Goal: Task Accomplishment & Management: Use online tool/utility

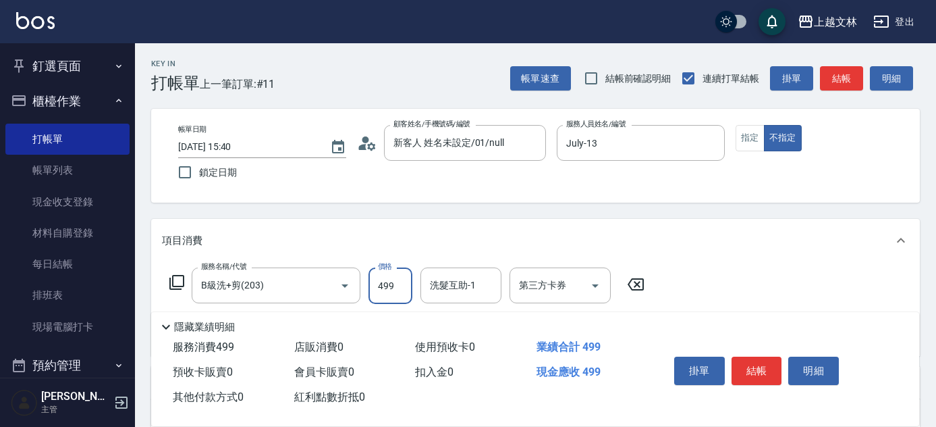
scroll to position [90, 0]
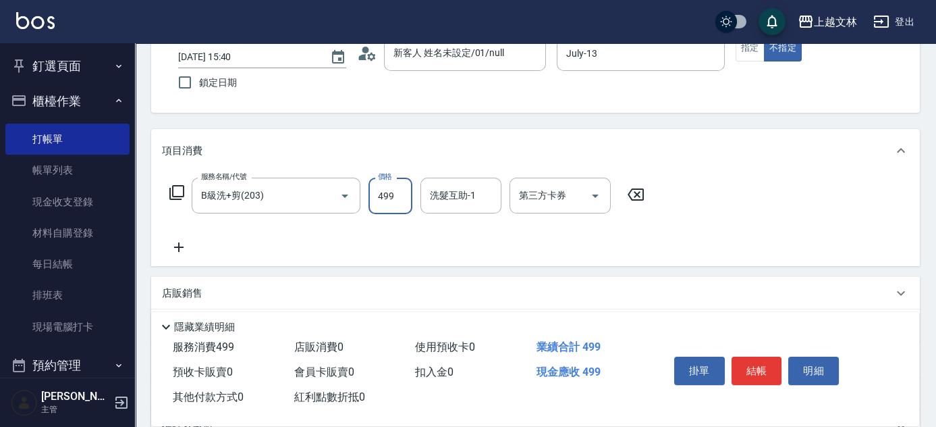
click at [774, 370] on button "結帳" at bounding box center [757, 370] width 51 height 28
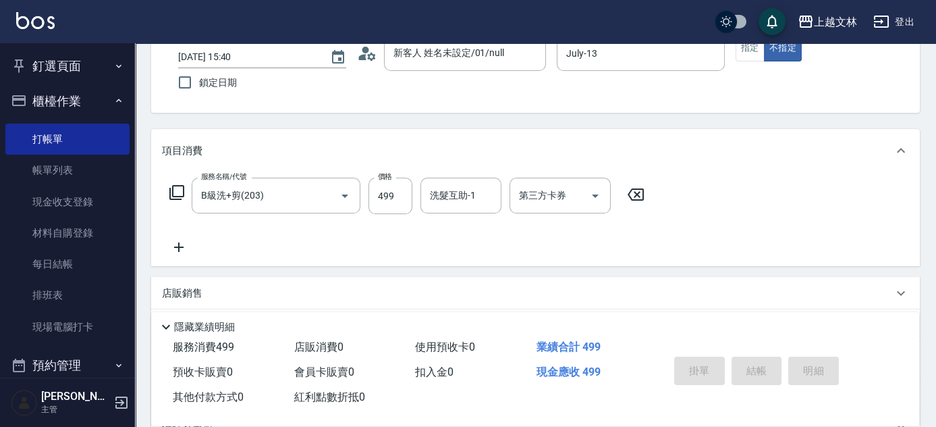
type input "[DATE] 16:12"
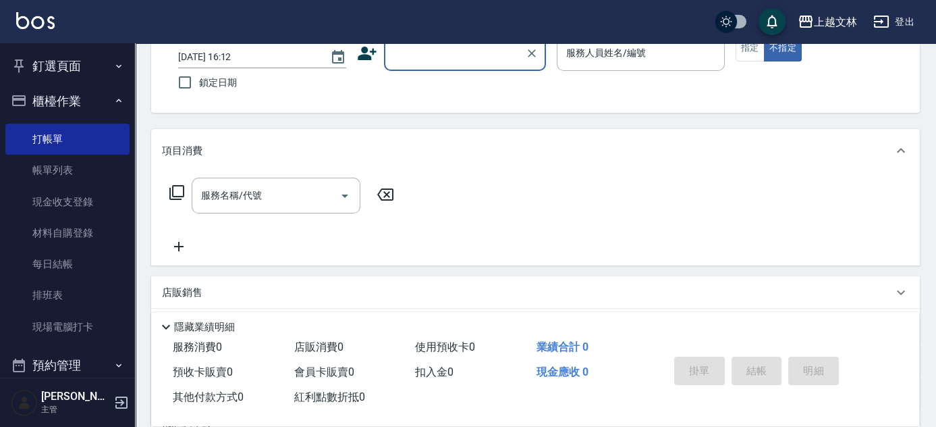
click at [450, 44] on div "上越文[PERSON_NAME]出 釘選頁面 店家日報表 設計師排行榜 每日結帳 櫃檯作業 打帳單 帳單列表 現金收支登錄 材料自購登錄 每日結帳 排班表 現…" at bounding box center [468, 238] width 936 height 656
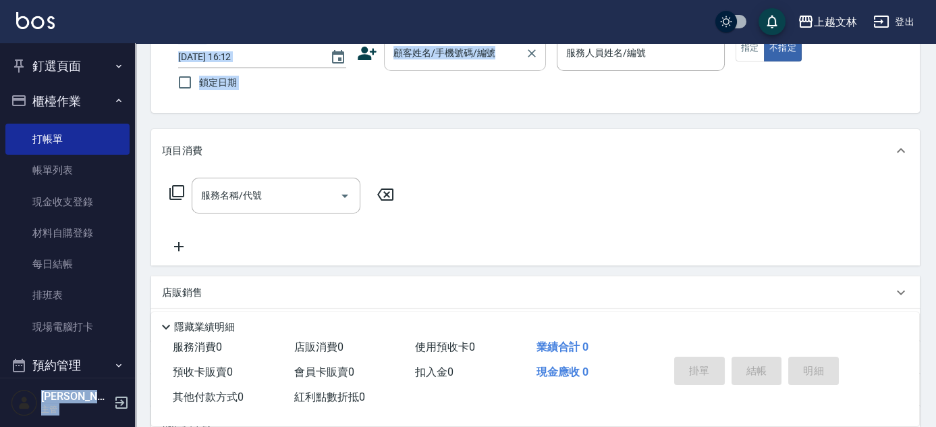
click at [487, 47] on input "顧客姓名/手機號碼/編號" at bounding box center [455, 53] width 130 height 24
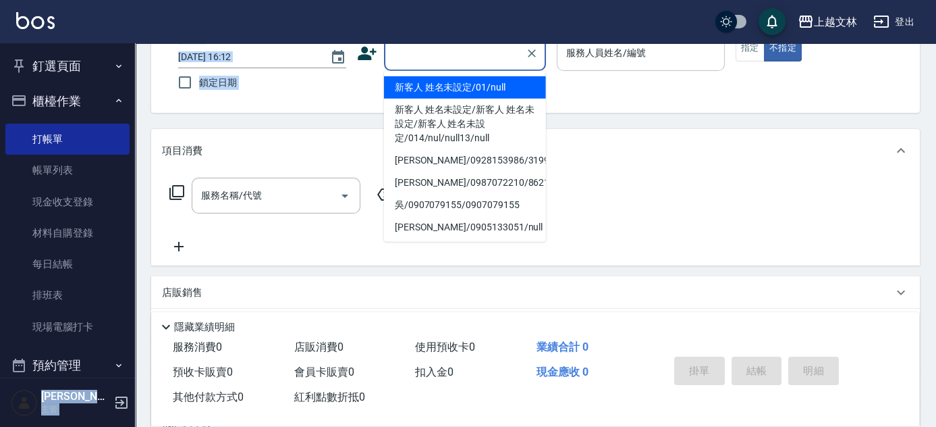
click at [472, 80] on li "新客人 姓名未設定/01/null" at bounding box center [465, 87] width 162 height 22
type input "新客人 姓名未設定/01/null"
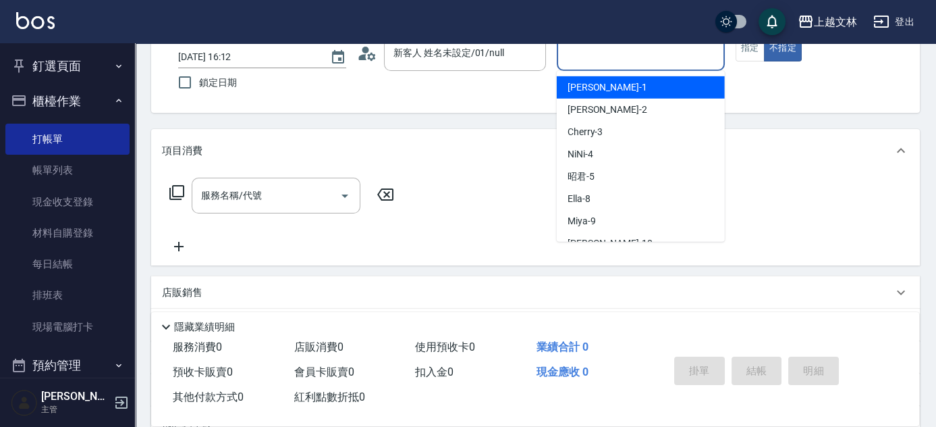
click at [593, 55] on input "服務人員姓名/編號" at bounding box center [641, 53] width 156 height 24
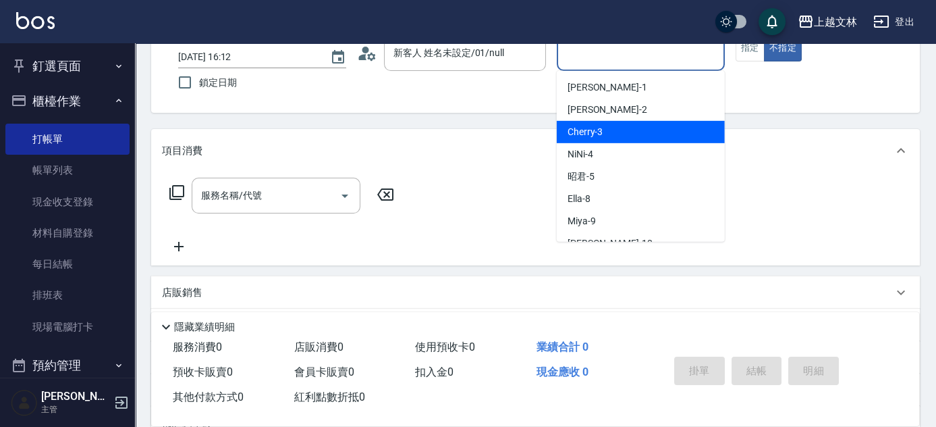
click at [589, 130] on span "Cherry -3" at bounding box center [586, 132] width 36 height 14
type input "Cherry-3"
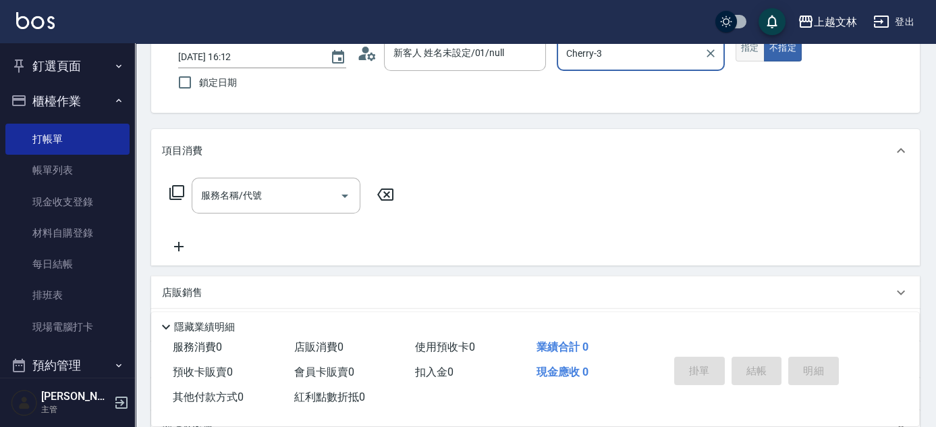
click at [751, 45] on button "指定" at bounding box center [750, 48] width 29 height 26
click at [321, 178] on div "服務名稱/代號" at bounding box center [276, 196] width 169 height 36
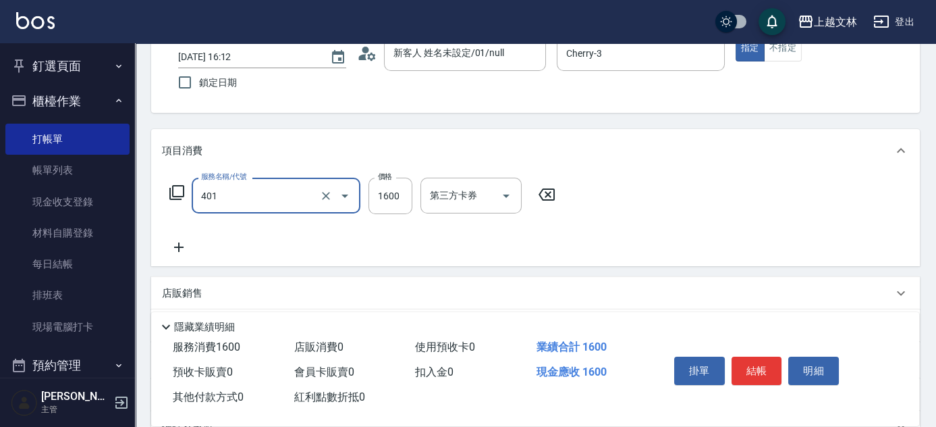
type input "基本染髮(401)"
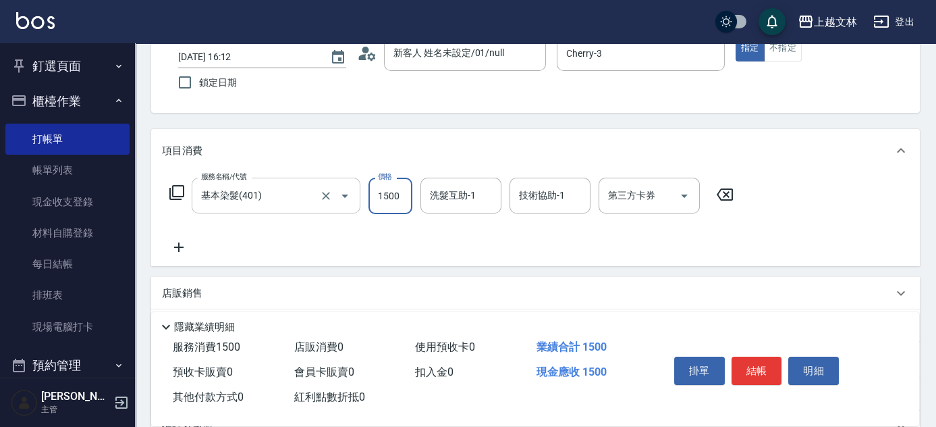
type input "1500"
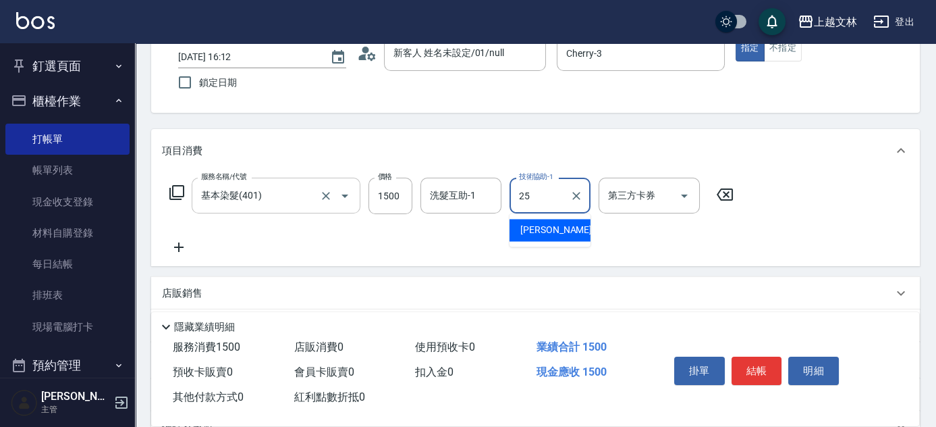
type input "牛牛-25"
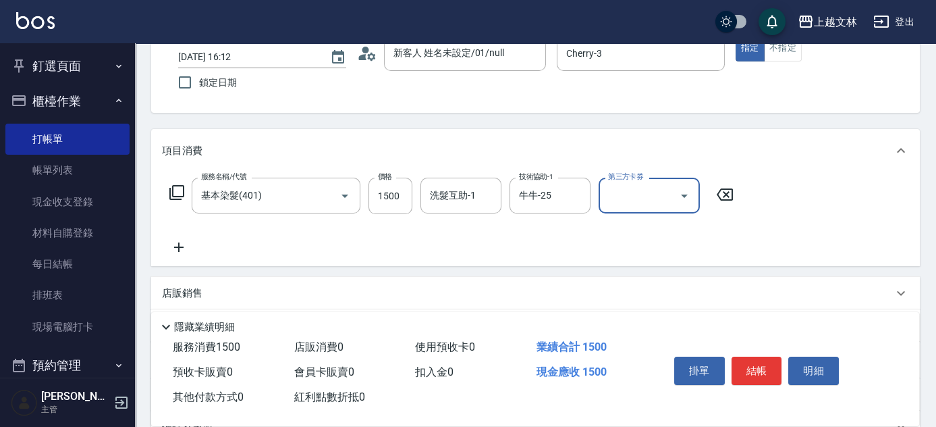
click at [184, 251] on icon at bounding box center [179, 247] width 34 height 16
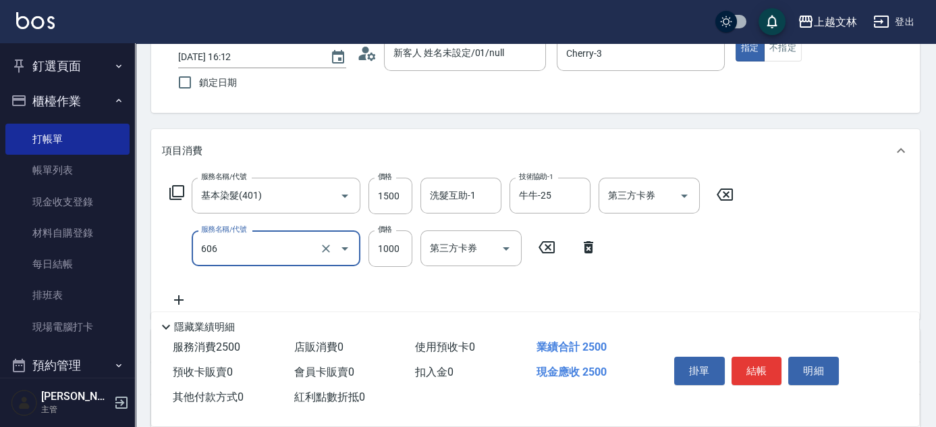
type input "2000蘆薈卡使用(606)"
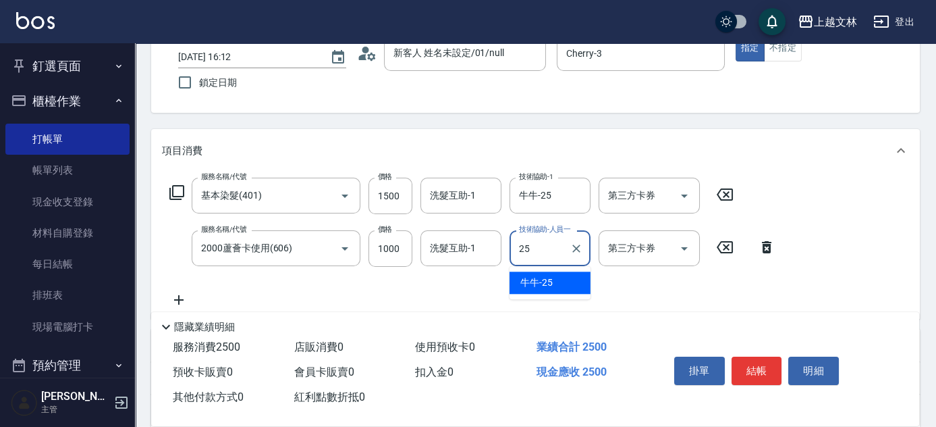
type input "牛牛-25"
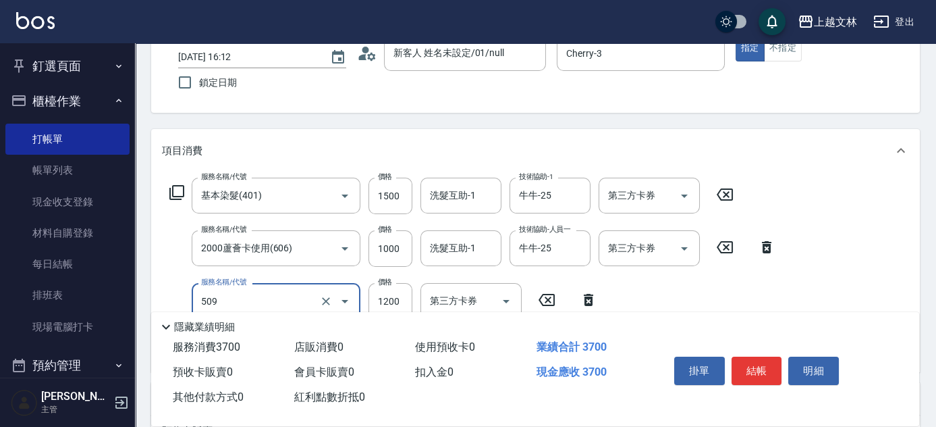
type input "3600結構卡使用(509)"
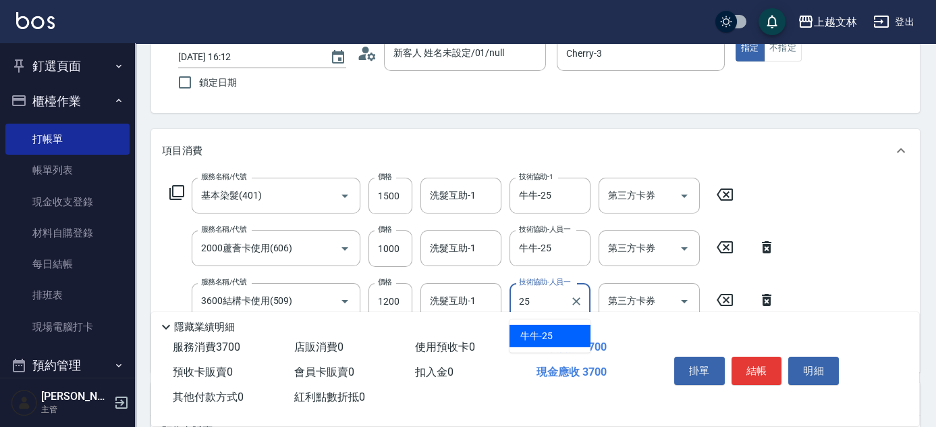
type input "牛牛-25"
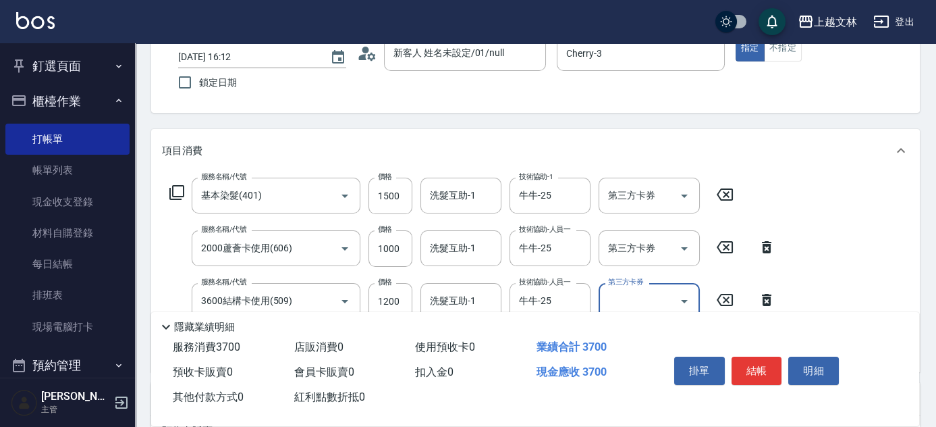
click at [633, 251] on div "第三方卡券 第三方卡券" at bounding box center [649, 248] width 101 height 36
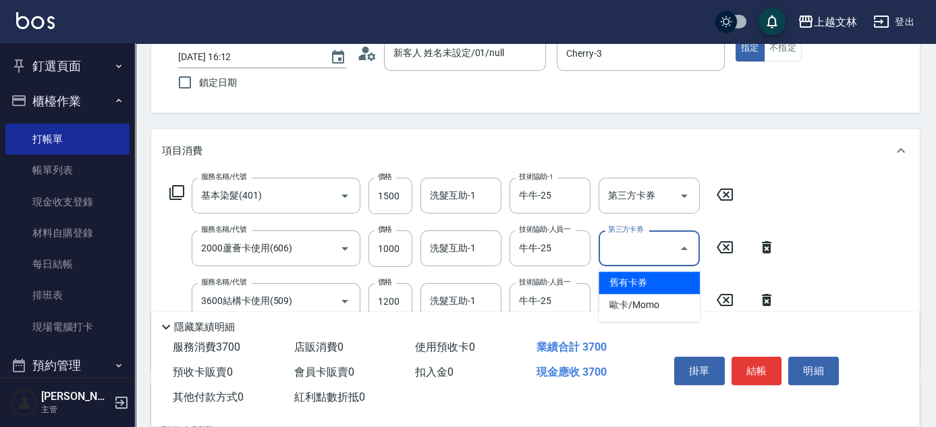
click at [619, 276] on span "舊有卡券" at bounding box center [649, 282] width 101 height 22
type input "舊有卡券"
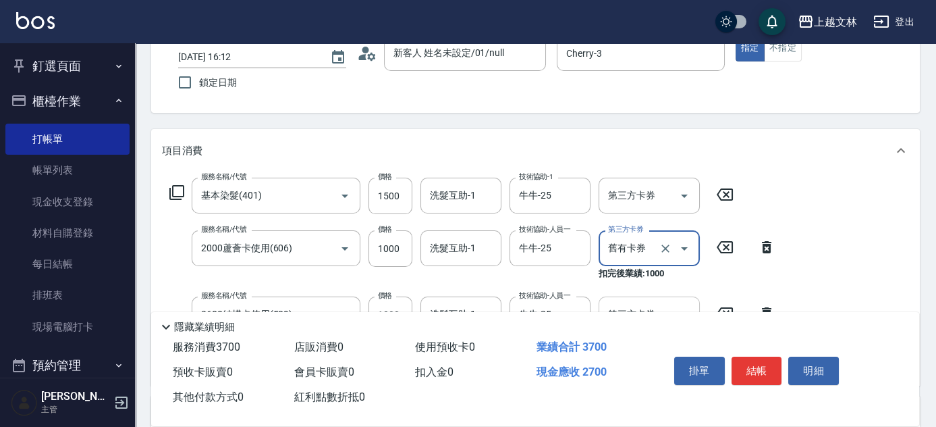
click at [629, 303] on div "第三方卡券 第三方卡券" at bounding box center [649, 314] width 101 height 36
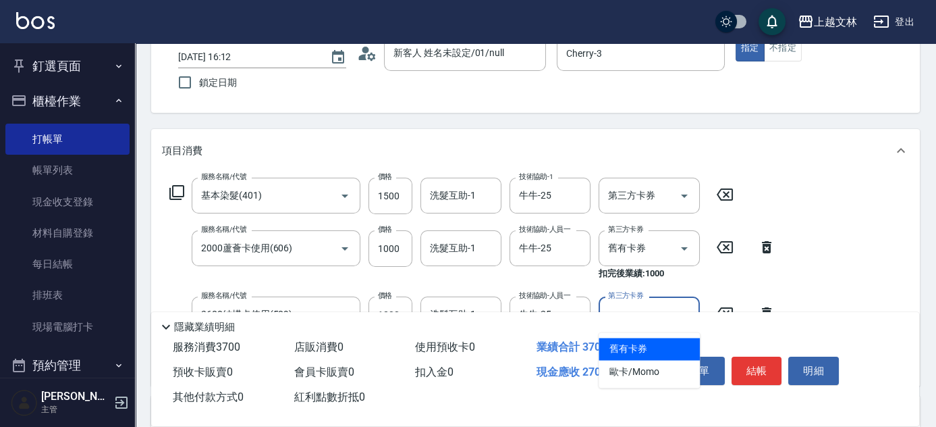
click at [634, 338] on span "舊有卡券" at bounding box center [649, 349] width 101 height 22
type input "舊有卡券"
click at [752, 365] on button "結帳" at bounding box center [757, 370] width 51 height 28
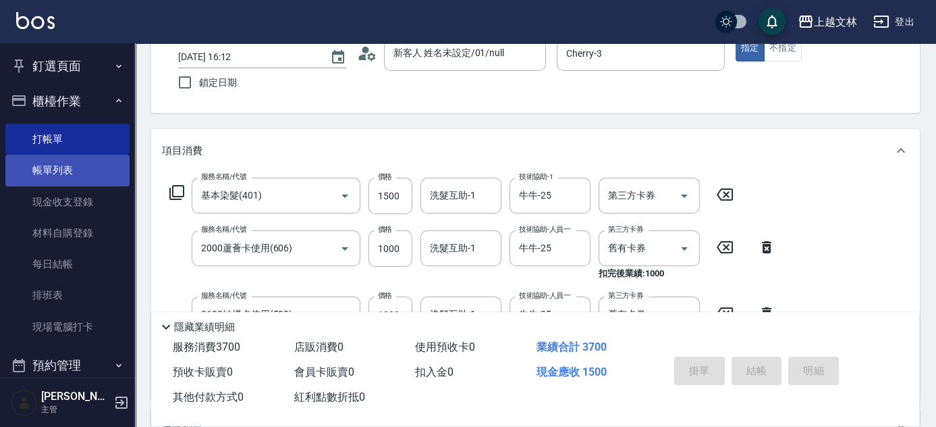
type input "[DATE] 16:30"
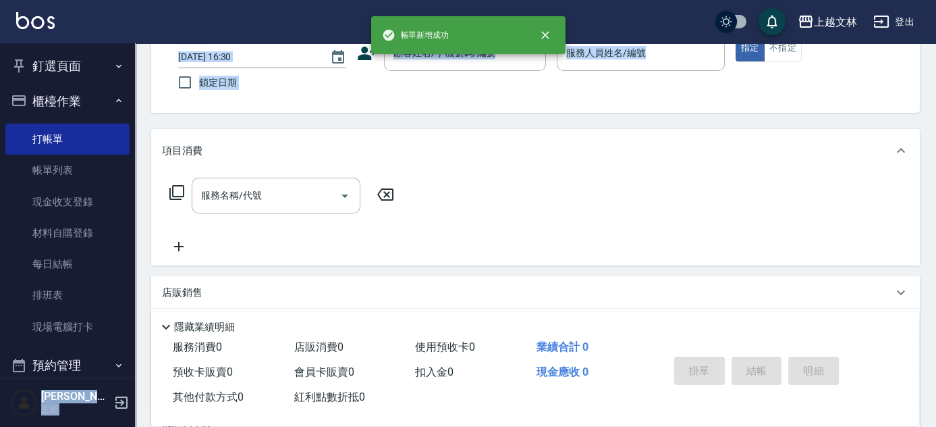
drag, startPoint x: 136, startPoint y: 180, endPoint x: 134, endPoint y: 246, distance: 66.2
click at [134, 246] on div "帳[PERSON_NAME]成功 上越文林 登出 釘選頁面 店家日報表 設計師排行榜 每日結帳 櫃檯作業 打帳單 帳單列表 現金收支登錄 材料自購登錄 每日結…" at bounding box center [468, 238] width 936 height 656
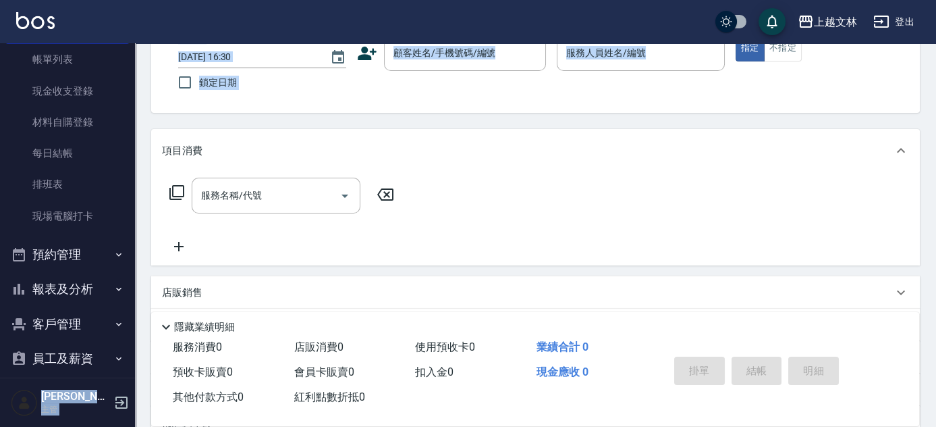
scroll to position [112, 0]
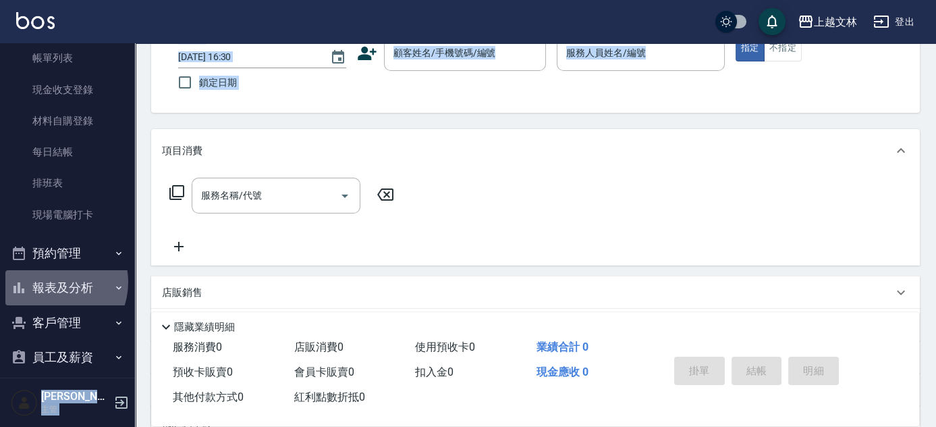
drag, startPoint x: 50, startPoint y: 281, endPoint x: 63, endPoint y: 279, distance: 13.0
click at [52, 282] on button "報表及分析" at bounding box center [67, 287] width 124 height 35
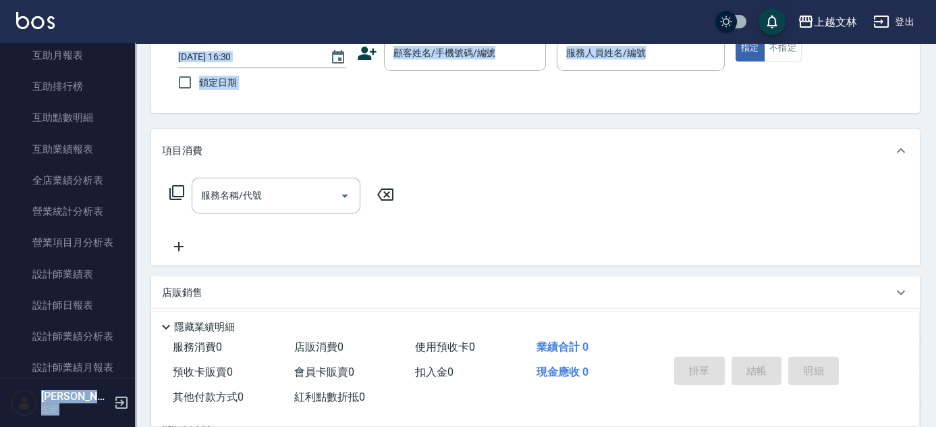
scroll to position [535, 0]
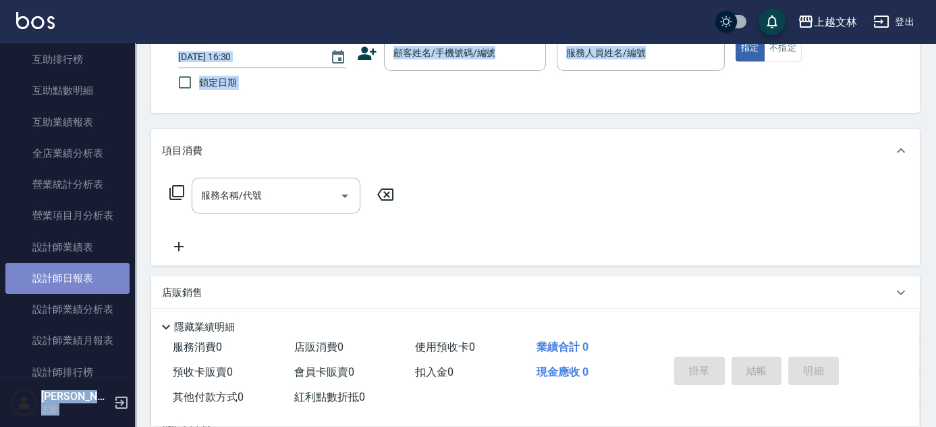
click at [95, 275] on link "設計師日報表" at bounding box center [67, 278] width 124 height 31
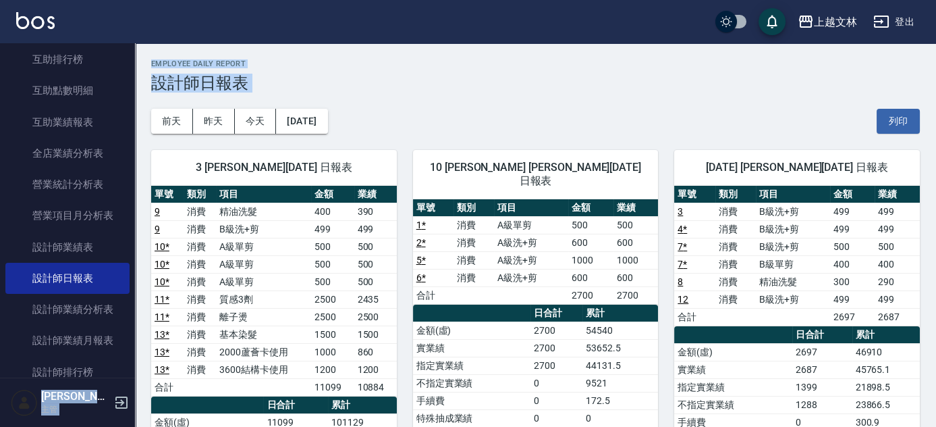
click at [135, 177] on div "上越文[PERSON_NAME]出 釘選頁面 店家日報表 設計師排行榜 每日結帳 櫃檯作業 打帳單 帳單列表 現金收支登錄 材料自購登錄 每日結帳 排班表 現…" at bounding box center [468, 363] width 936 height 727
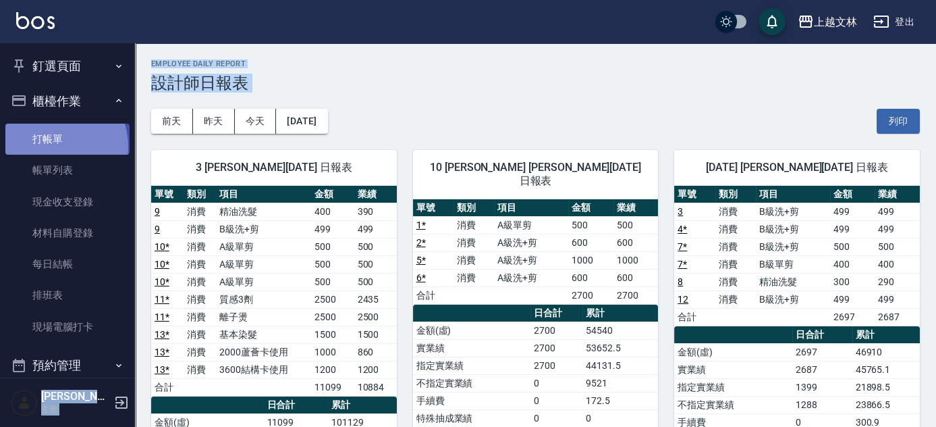
click at [51, 146] on link "打帳單" at bounding box center [67, 139] width 124 height 31
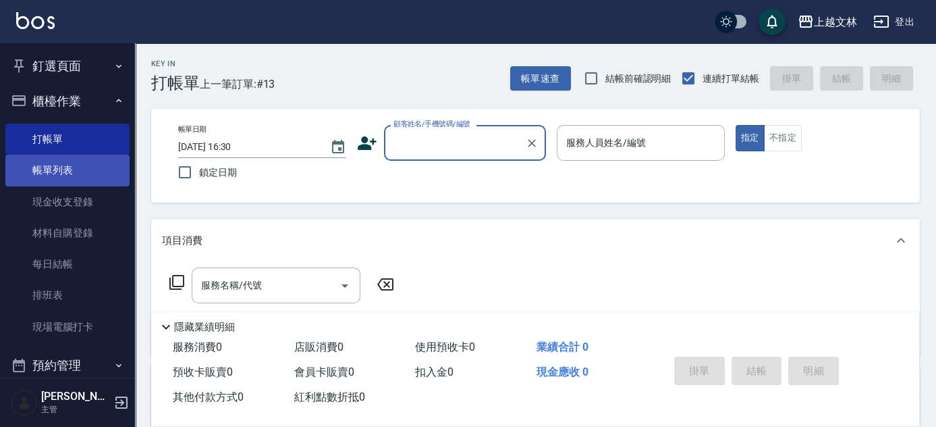
click at [59, 173] on link "帳單列表" at bounding box center [67, 170] width 124 height 31
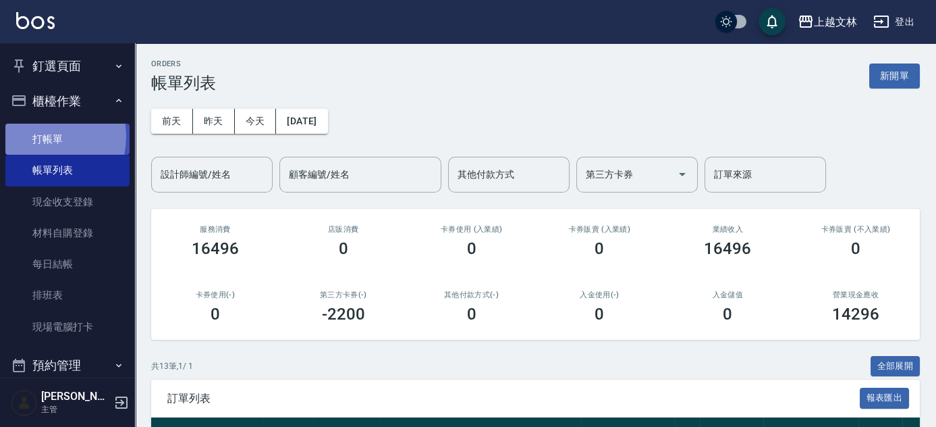
click at [37, 136] on link "打帳單" at bounding box center [67, 139] width 124 height 31
